Goal: Task Accomplishment & Management: Complete application form

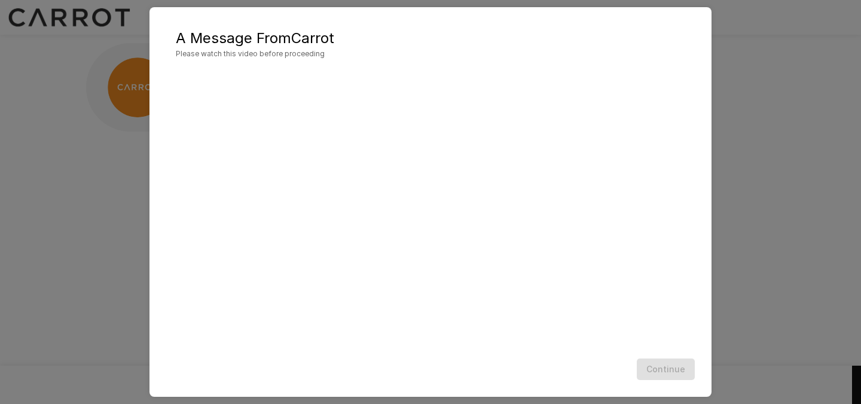
click at [746, 58] on div "A Message From Carrot Please watch this video before proceeding Continue" at bounding box center [430, 202] width 861 height 404
click at [664, 365] on button "Continue" at bounding box center [666, 369] width 58 height 22
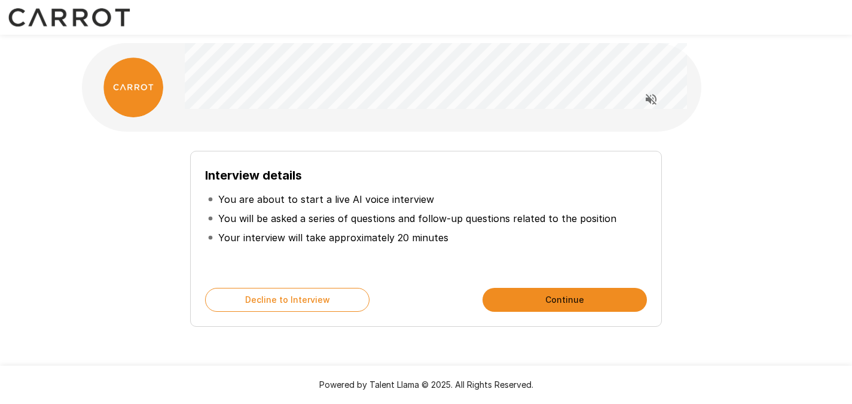
click at [610, 300] on button "Continue" at bounding box center [565, 300] width 164 height 24
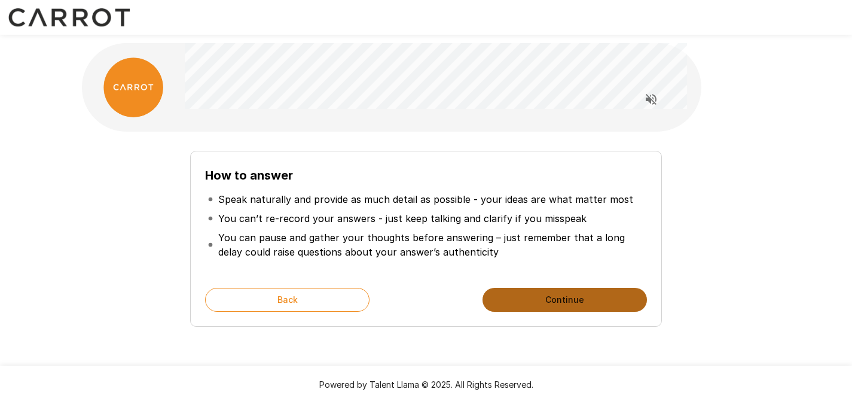
click at [610, 300] on button "Continue" at bounding box center [565, 300] width 164 height 24
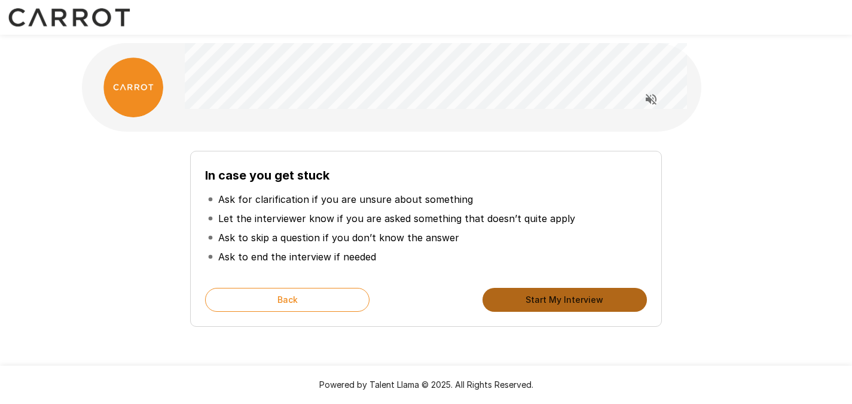
click at [610, 300] on button "Start My Interview" at bounding box center [565, 300] width 164 height 24
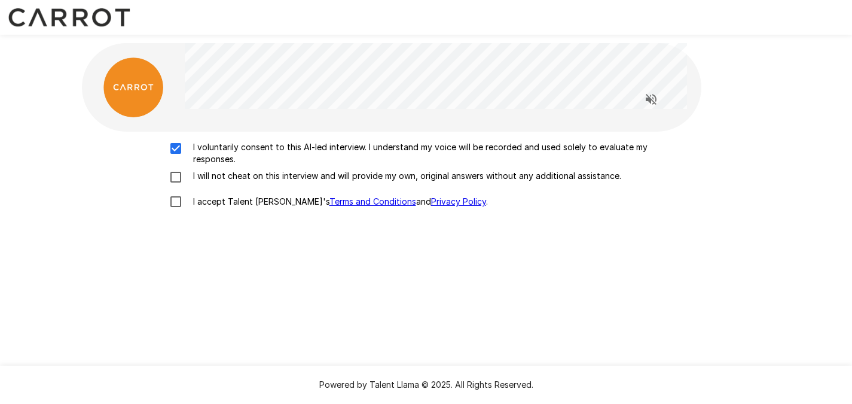
click at [175, 188] on div "I voluntarily consent to this AI-led interview. I understand my voice will be r…" at bounding box center [427, 177] width 680 height 73
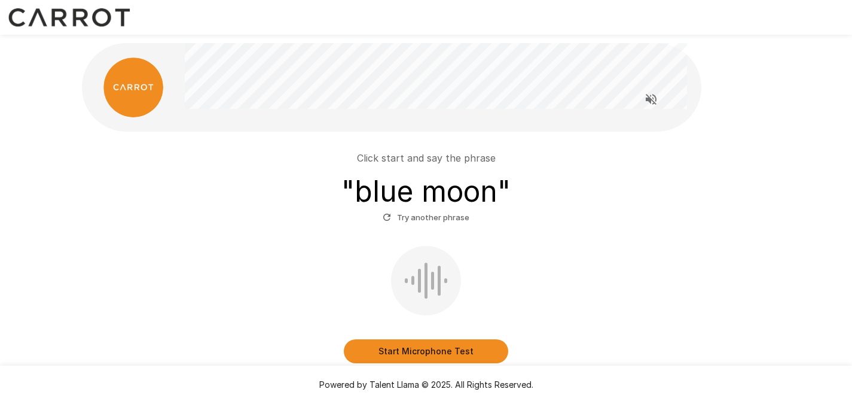
scroll to position [60, 0]
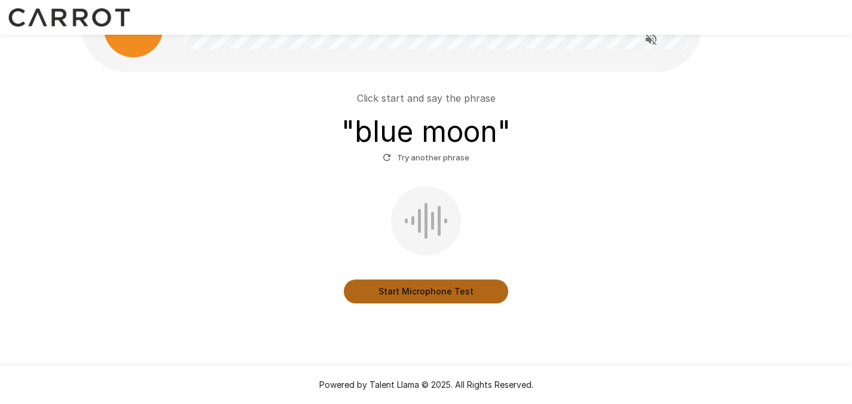
click at [414, 292] on button "Start Microphone Test" at bounding box center [426, 291] width 164 height 24
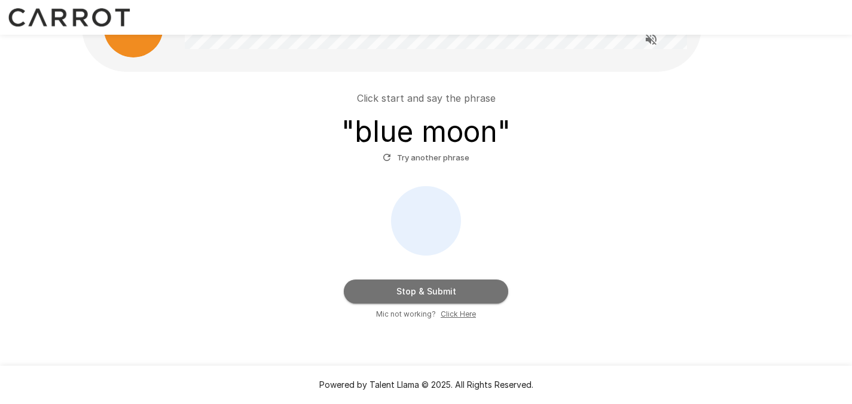
click at [414, 292] on button "Stop & Submit" at bounding box center [426, 291] width 164 height 24
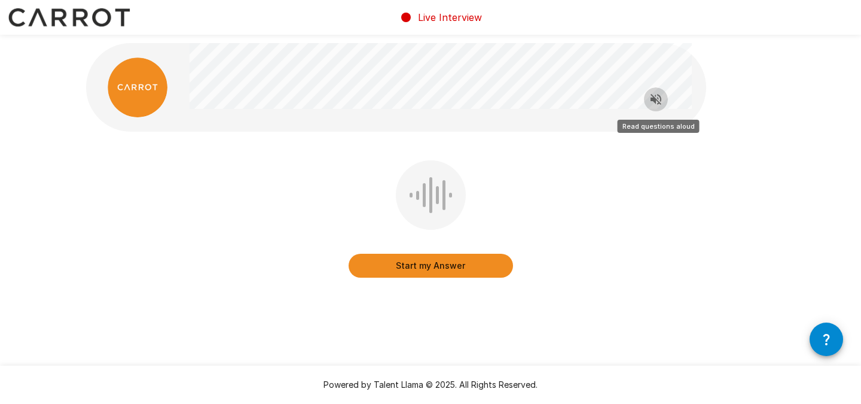
click at [666, 98] on button "Read questions aloud" at bounding box center [656, 99] width 24 height 24
click at [440, 266] on button "Start my Answer" at bounding box center [431, 266] width 164 height 24
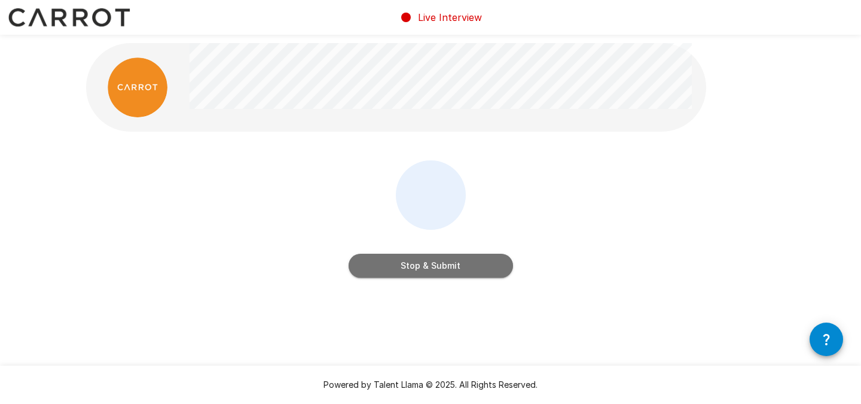
click at [440, 266] on button "Stop & Submit" at bounding box center [431, 266] width 164 height 24
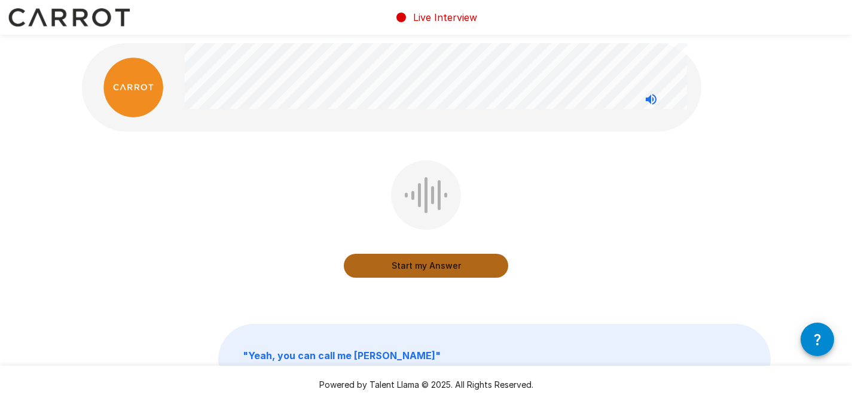
click at [386, 259] on button "Start my Answer" at bounding box center [426, 266] width 164 height 24
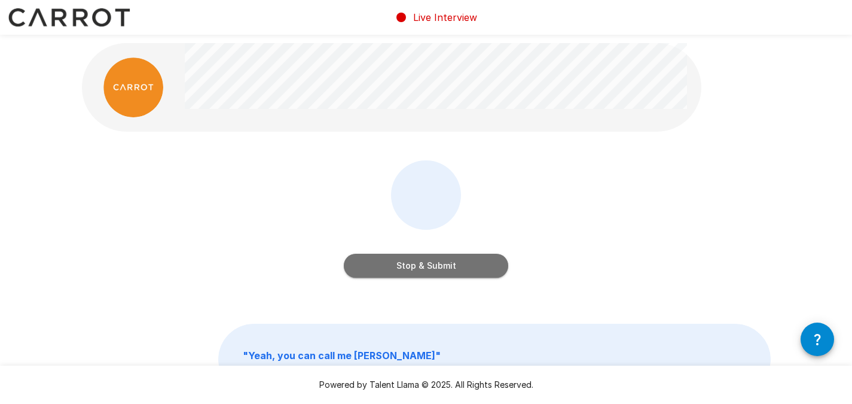
click at [441, 261] on button "Stop & Submit" at bounding box center [426, 266] width 164 height 24
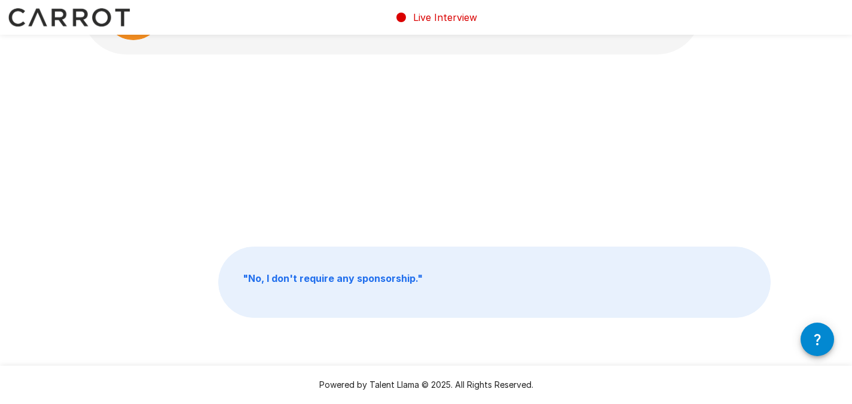
scroll to position [78, 0]
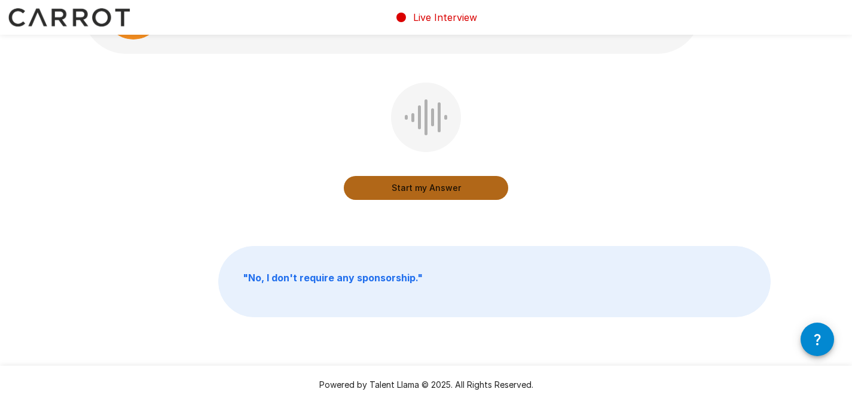
click at [356, 187] on button "Start my Answer" at bounding box center [426, 188] width 164 height 24
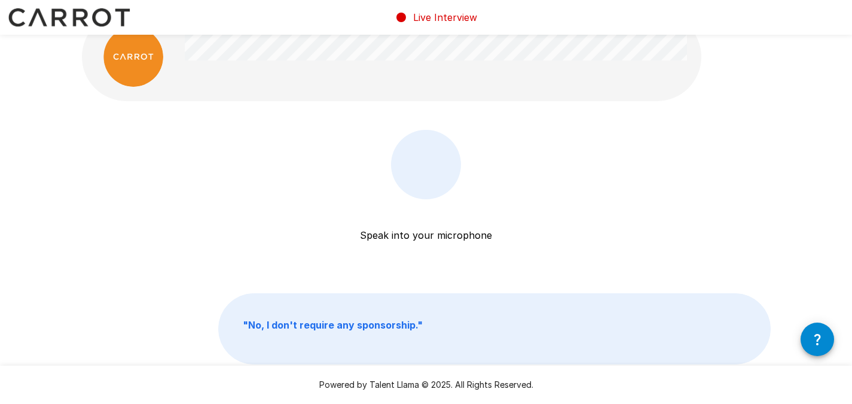
scroll to position [0, 0]
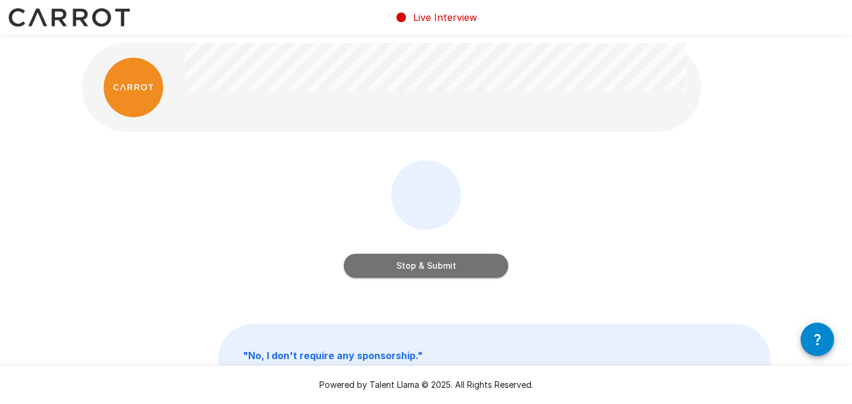
click at [433, 266] on button "Stop & Submit" at bounding box center [426, 266] width 164 height 24
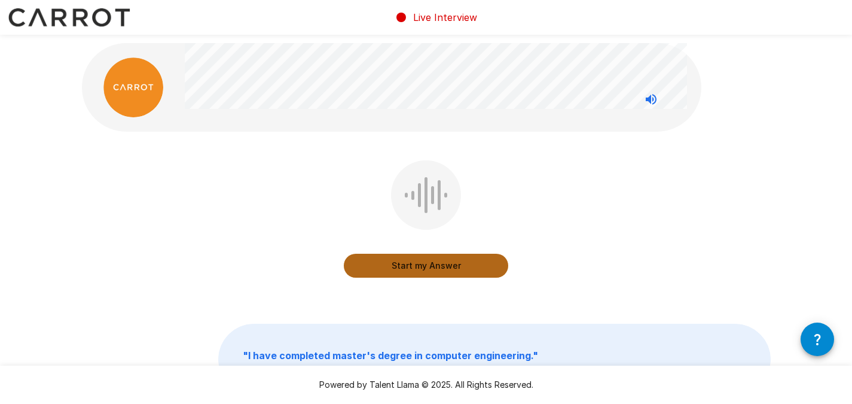
click at [433, 266] on button "Start my Answer" at bounding box center [426, 266] width 164 height 24
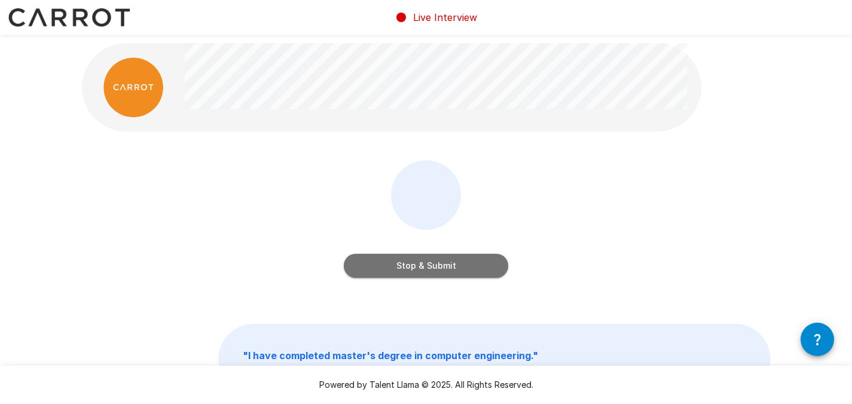
click at [433, 266] on button "Stop & Submit" at bounding box center [426, 266] width 164 height 24
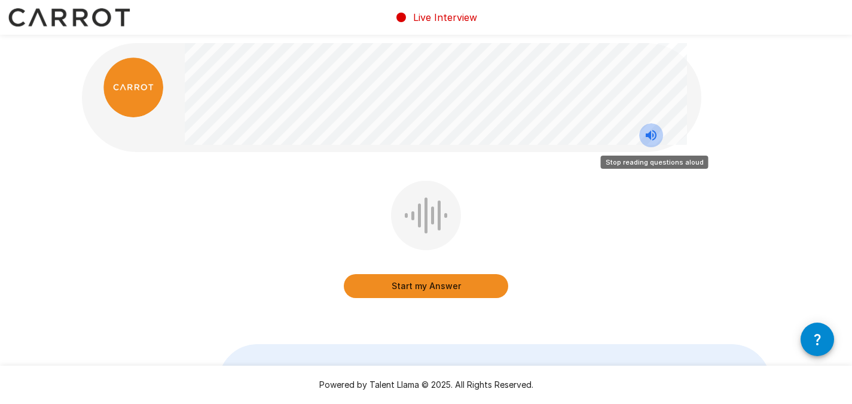
click at [650, 133] on icon "Stop reading questions aloud" at bounding box center [651, 135] width 11 height 11
click at [656, 136] on icon "Read questions aloud" at bounding box center [651, 135] width 11 height 11
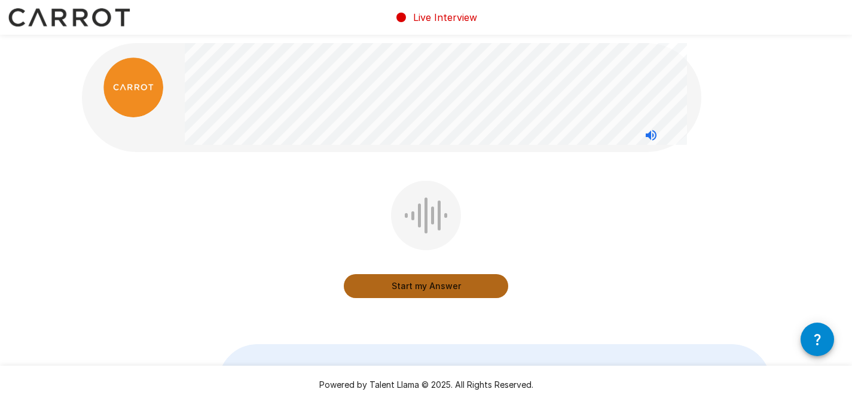
click at [432, 290] on button "Start my Answer" at bounding box center [426, 286] width 164 height 24
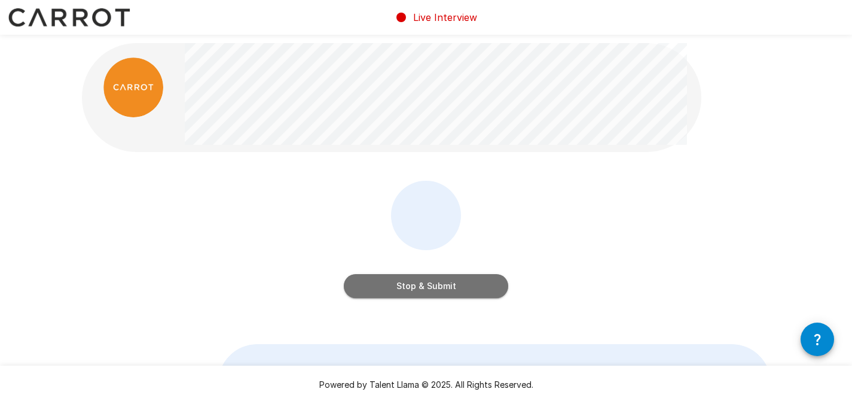
click at [444, 281] on button "Stop & Submit" at bounding box center [426, 286] width 164 height 24
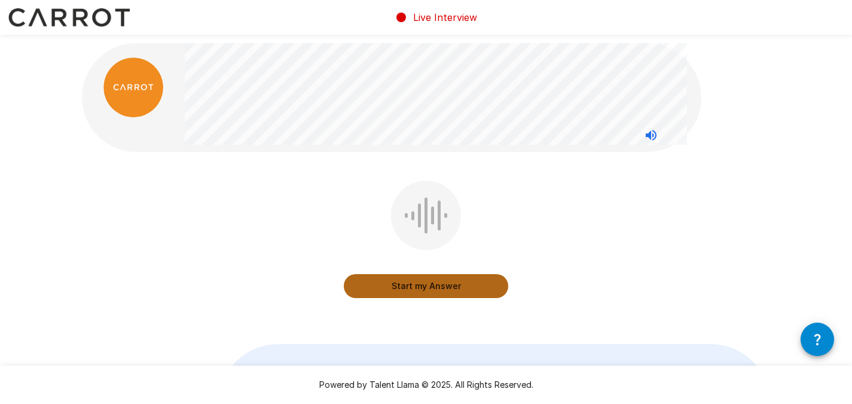
click at [452, 284] on button "Start my Answer" at bounding box center [426, 286] width 164 height 24
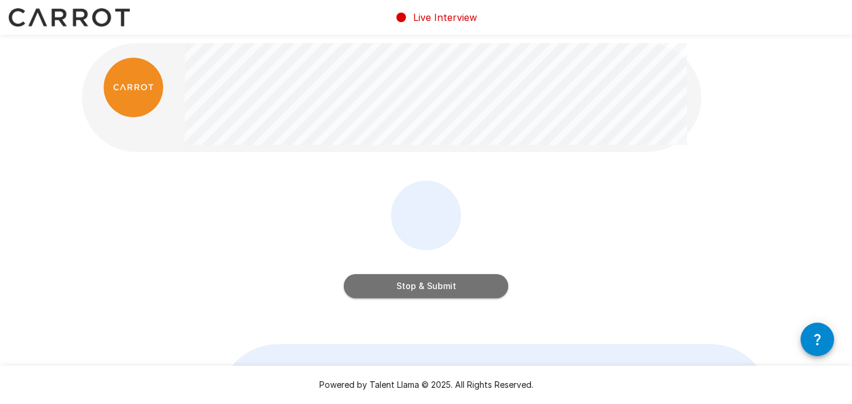
click at [446, 281] on button "Stop & Submit" at bounding box center [426, 286] width 164 height 24
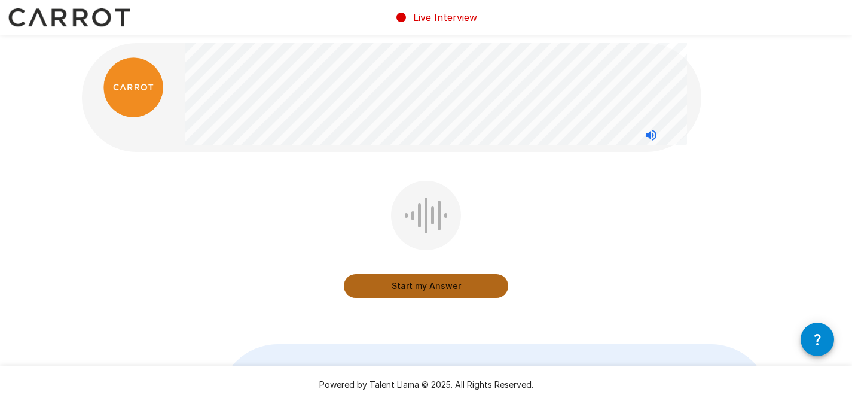
click at [411, 292] on button "Start my Answer" at bounding box center [426, 286] width 164 height 24
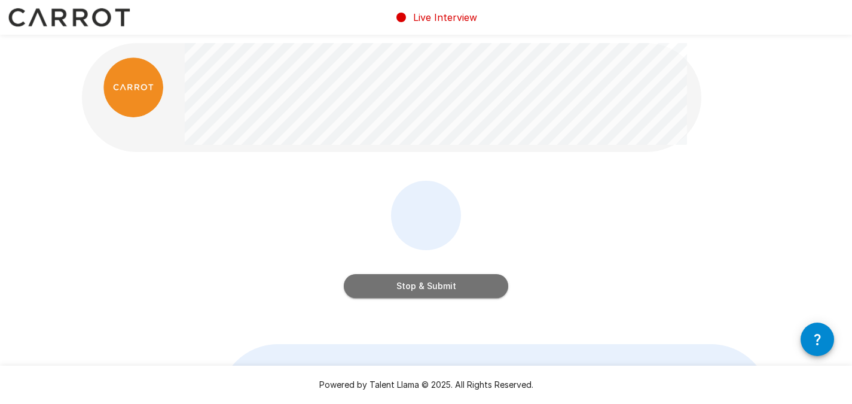
click at [450, 284] on button "Stop & Submit" at bounding box center [426, 286] width 164 height 24
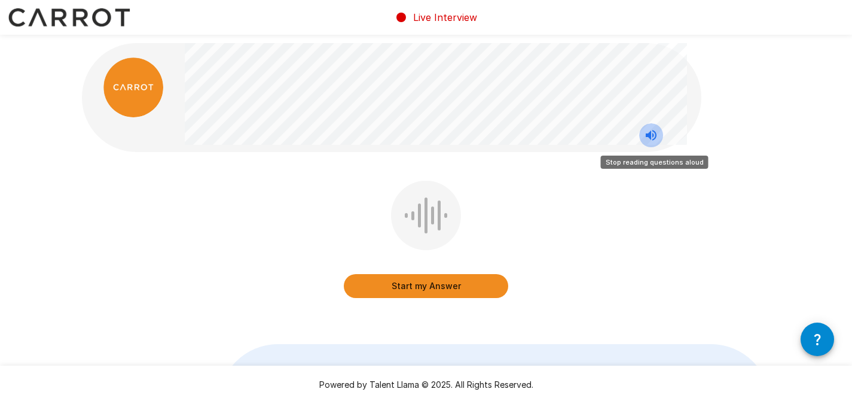
click at [647, 138] on icon "Stop reading questions aloud" at bounding box center [651, 135] width 14 height 14
click at [649, 138] on icon "Read questions aloud" at bounding box center [651, 135] width 11 height 11
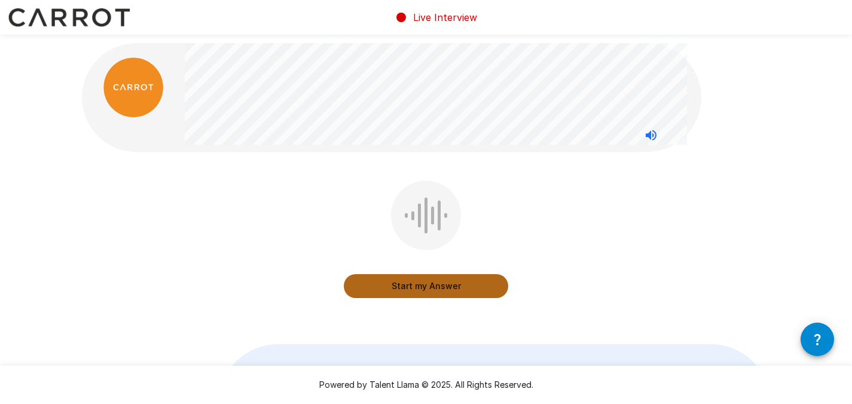
click at [421, 287] on button "Start my Answer" at bounding box center [426, 286] width 164 height 24
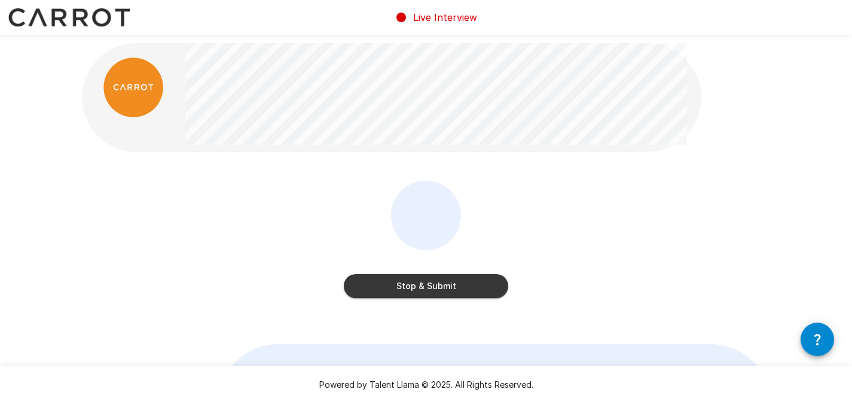
click at [465, 290] on button "Stop & Submit" at bounding box center [426, 286] width 164 height 24
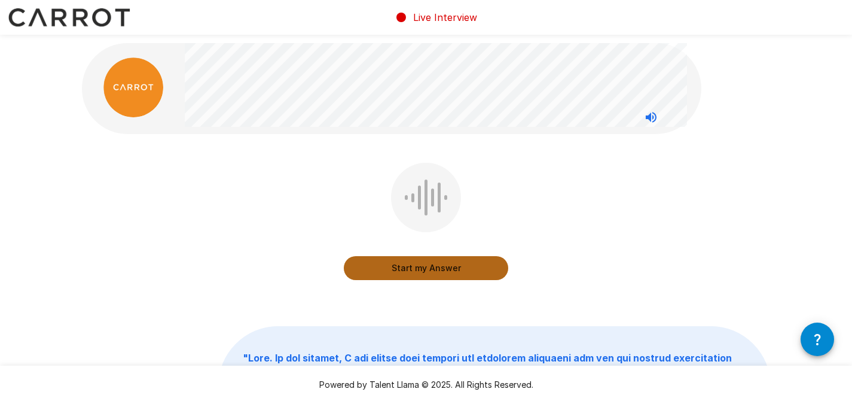
click at [420, 272] on button "Start my Answer" at bounding box center [426, 268] width 164 height 24
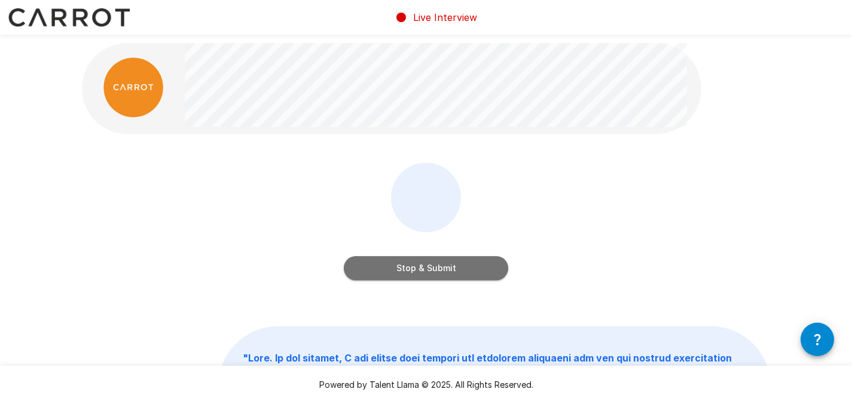
click at [434, 266] on button "Stop & Submit" at bounding box center [426, 268] width 164 height 24
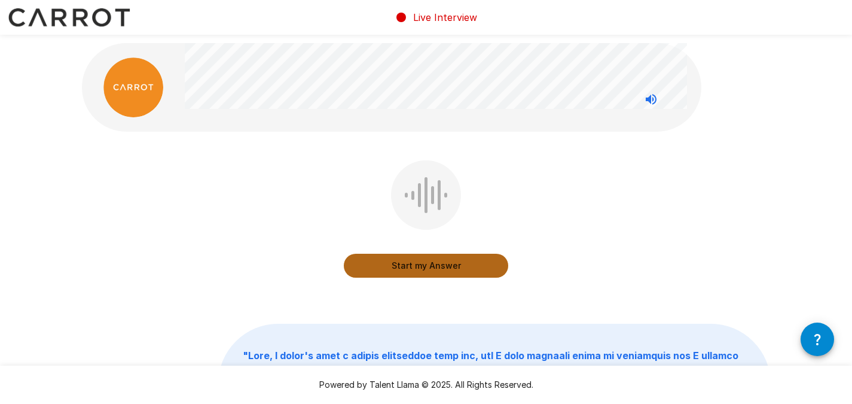
click at [455, 266] on button "Start my Answer" at bounding box center [426, 266] width 164 height 24
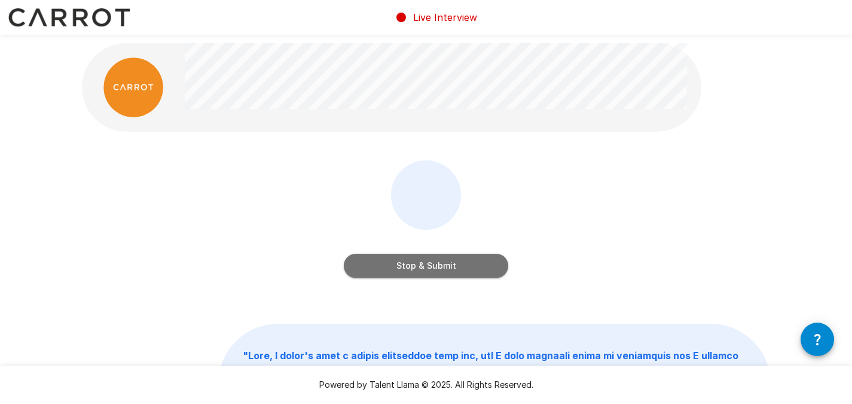
click at [481, 267] on button "Stop & Submit" at bounding box center [426, 266] width 164 height 24
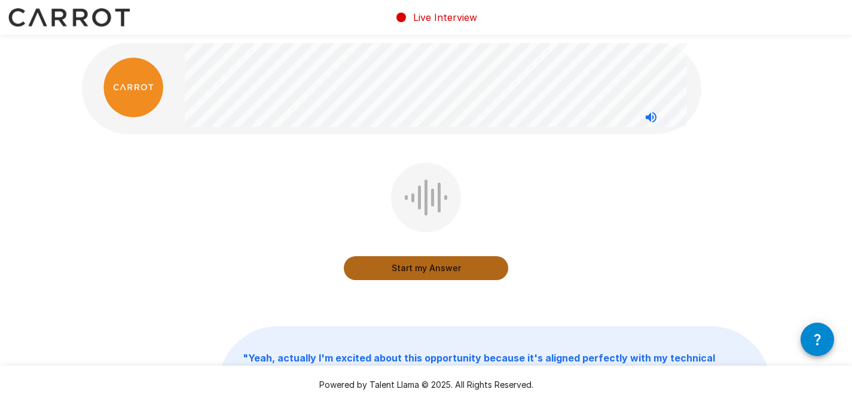
click at [441, 275] on button "Start my Answer" at bounding box center [426, 268] width 164 height 24
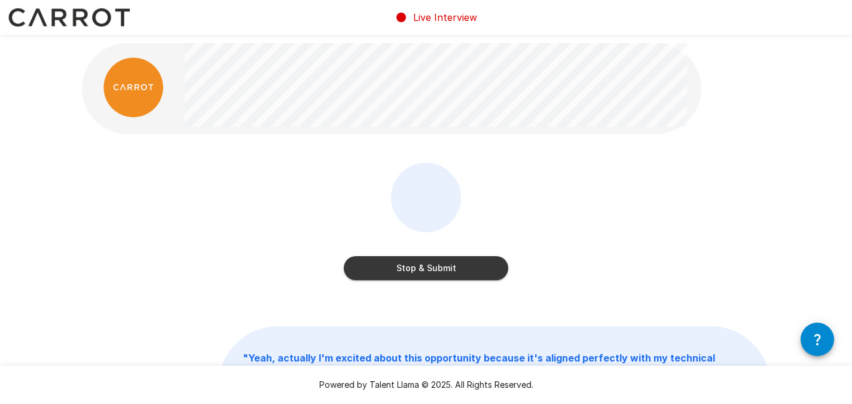
click at [484, 221] on div "Stop & Submit" at bounding box center [426, 224] width 164 height 122
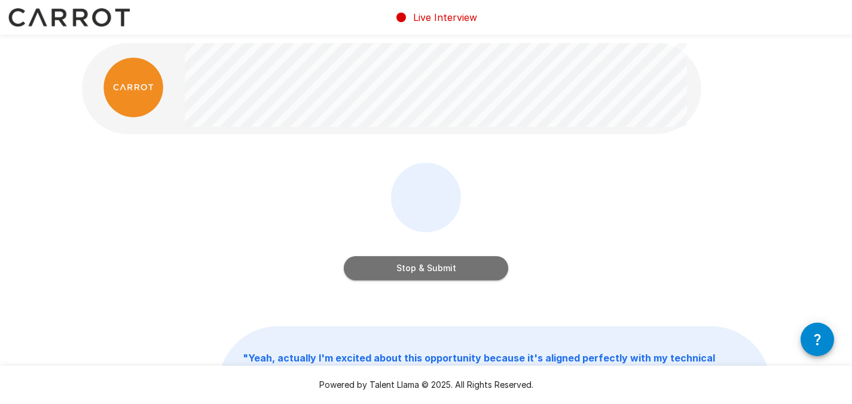
click at [436, 270] on button "Stop & Submit" at bounding box center [426, 268] width 164 height 24
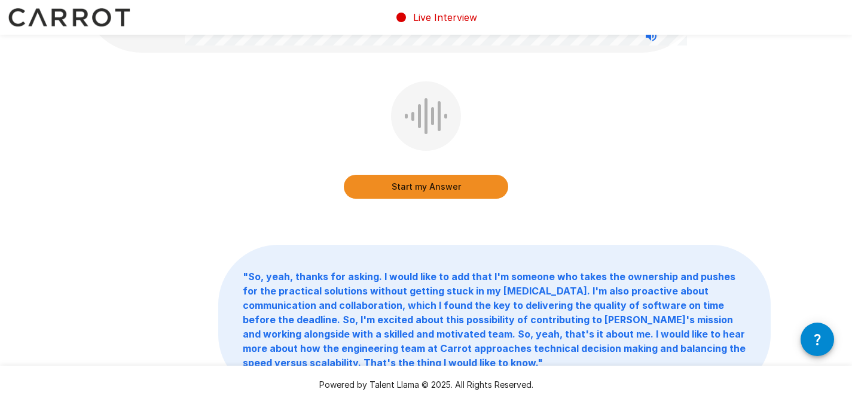
scroll to position [316, 0]
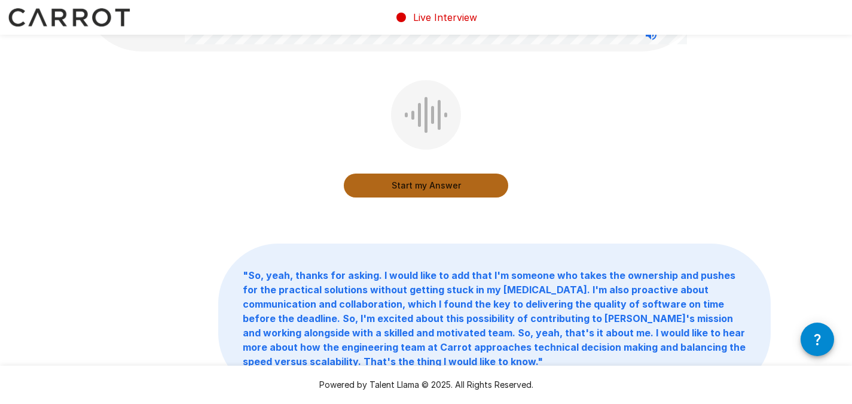
click at [425, 176] on button "Start my Answer" at bounding box center [426, 185] width 164 height 24
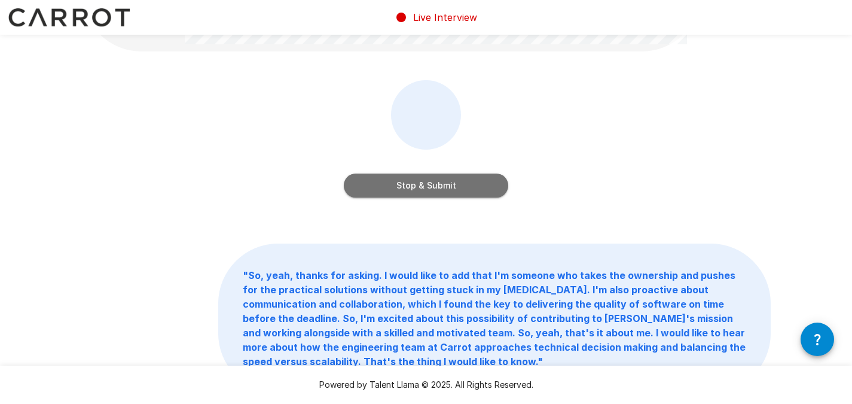
click at [455, 181] on button "Stop & Submit" at bounding box center [426, 185] width 164 height 24
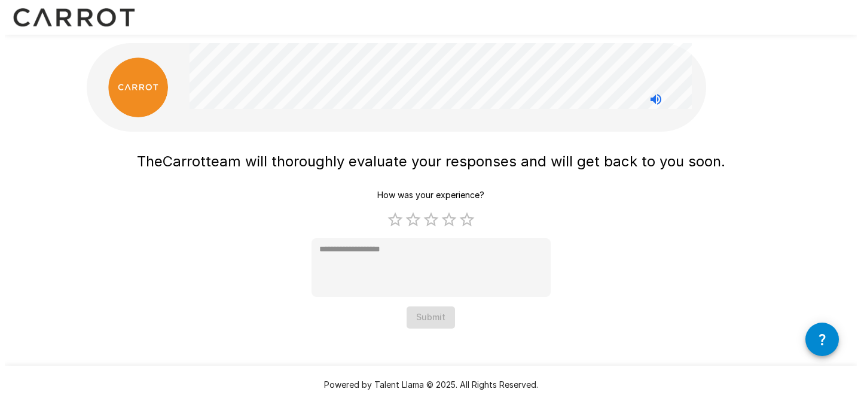
scroll to position [0, 0]
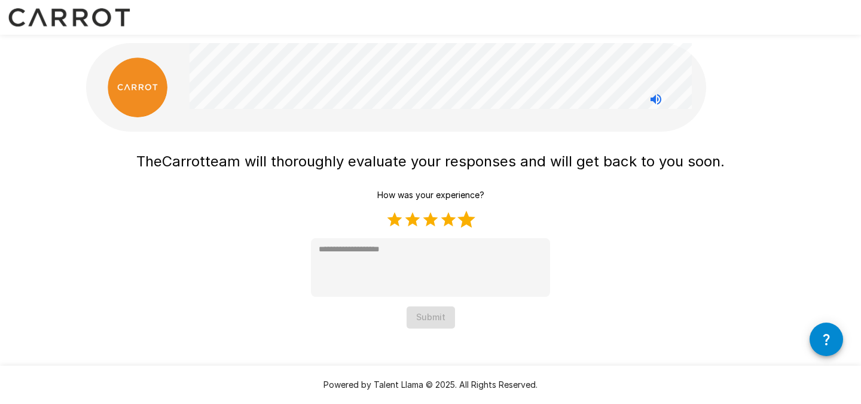
click at [467, 221] on label "5 Stars" at bounding box center [467, 220] width 18 height 18
type textarea "*"
click at [434, 315] on button "Submit" at bounding box center [431, 317] width 48 height 22
